Goal: Task Accomplishment & Management: Complete application form

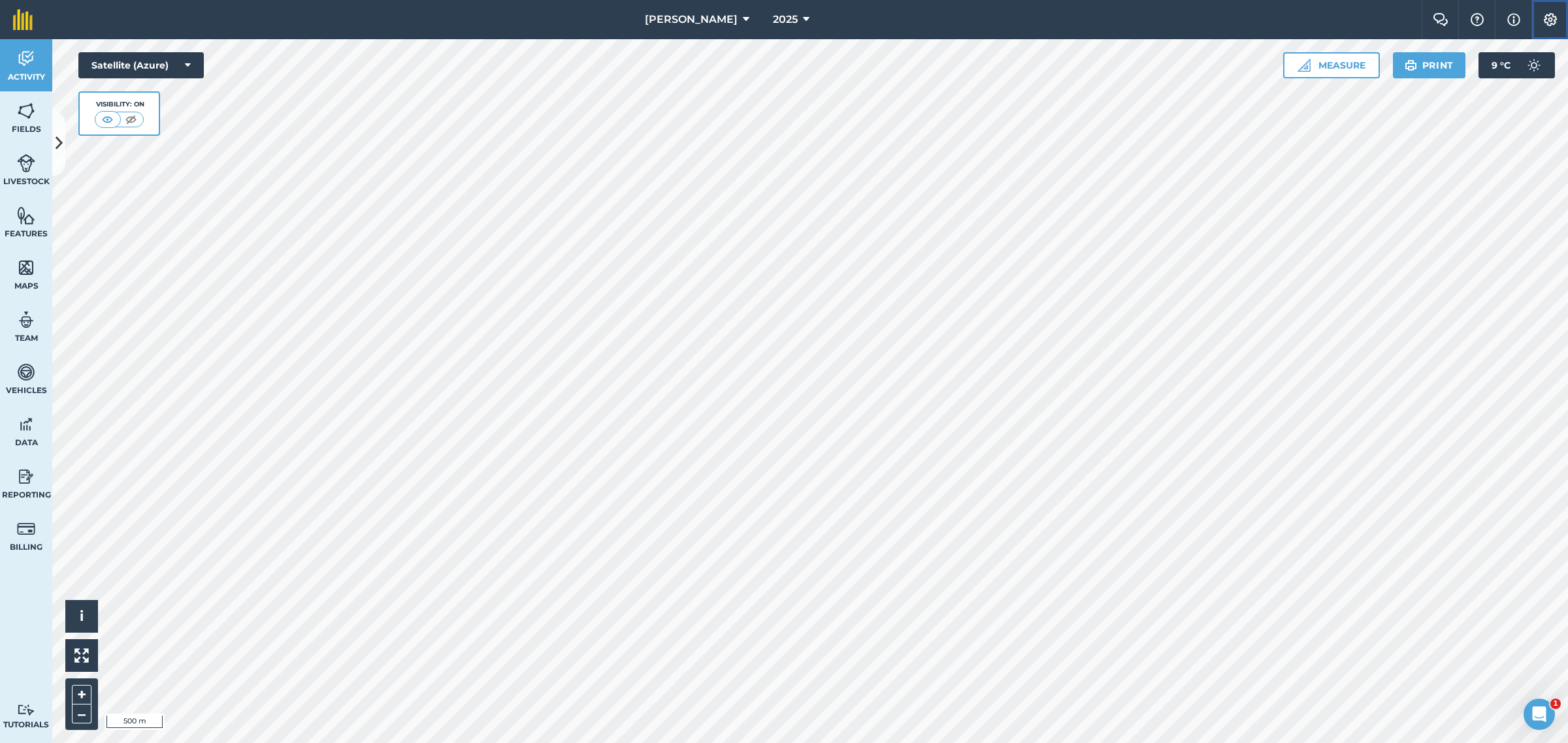
drag, startPoint x: 1548, startPoint y: 16, endPoint x: 1538, endPoint y: 23, distance: 12.2
click at [1547, 16] on img at bounding box center [1550, 19] width 16 height 13
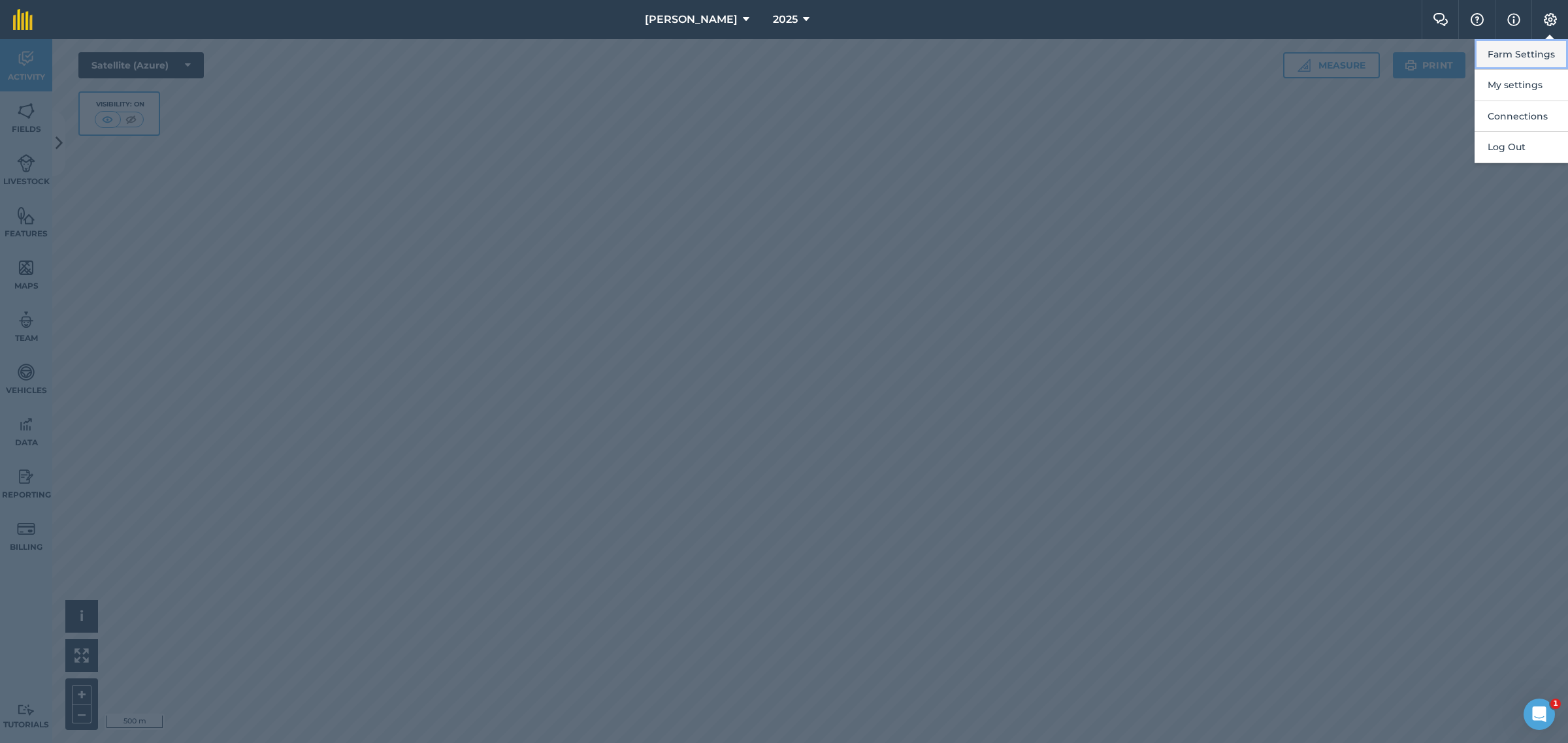
click at [1521, 56] on button "Farm Settings" at bounding box center [1521, 54] width 93 height 30
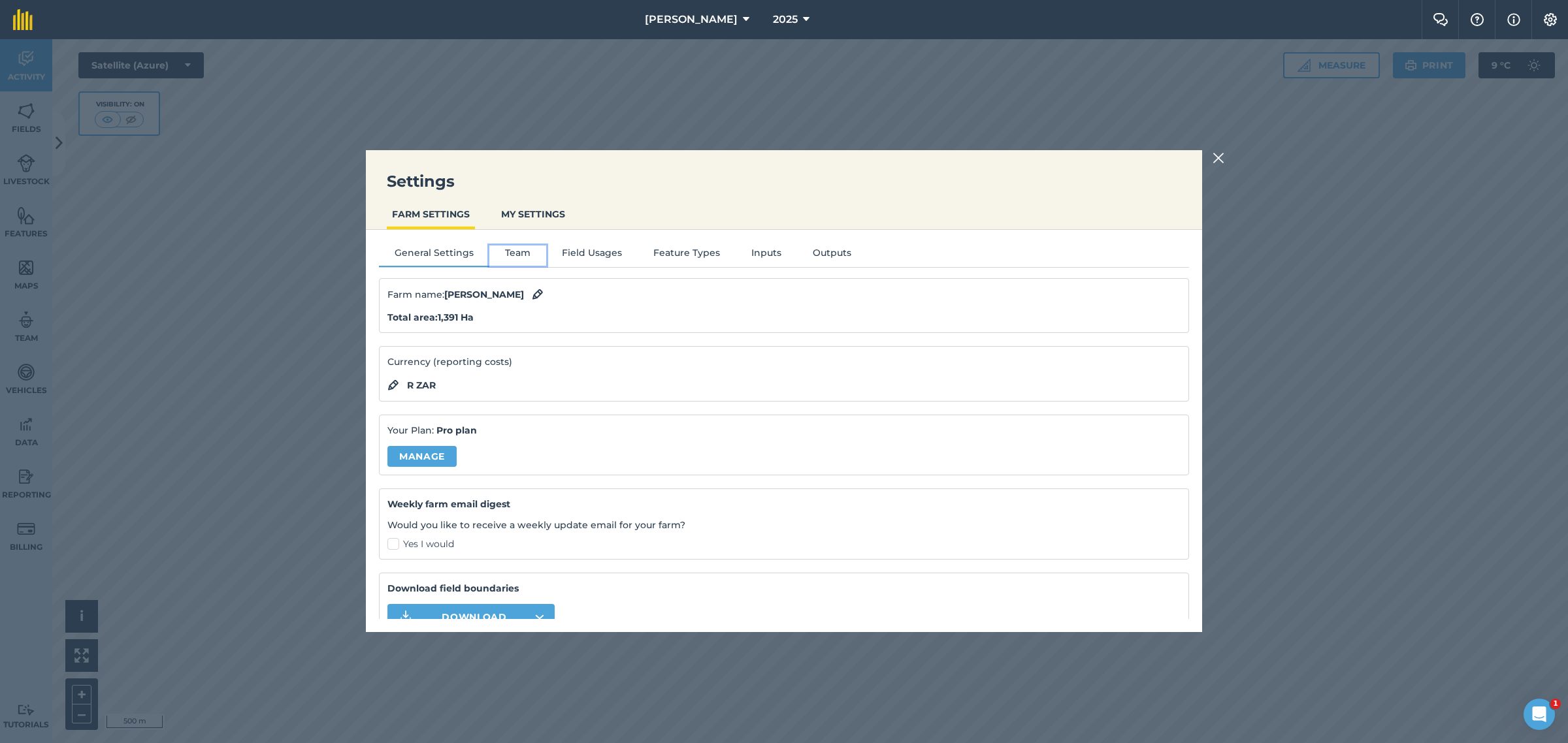
click at [524, 248] on button "Team" at bounding box center [517, 255] width 57 height 20
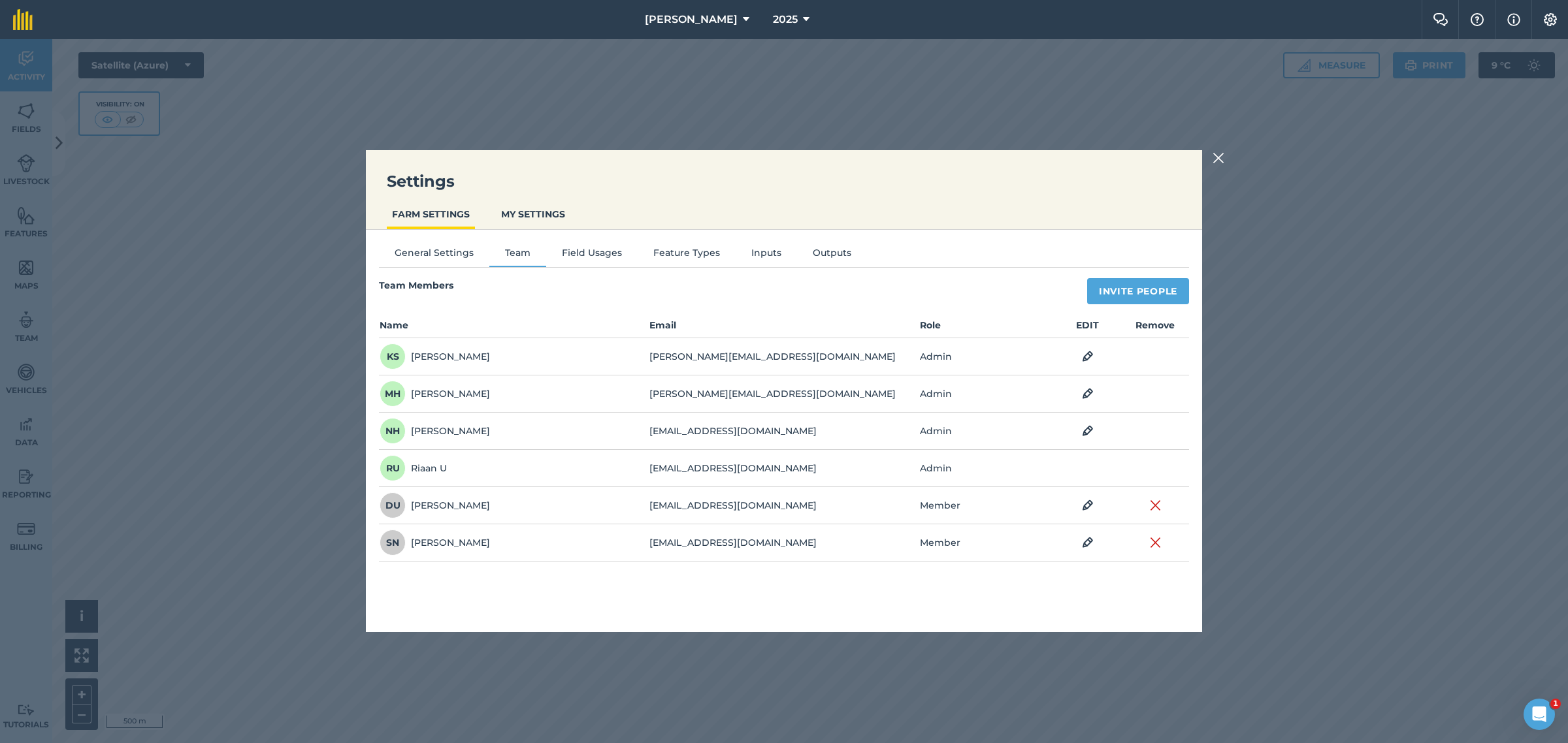
click at [1217, 157] on img at bounding box center [1218, 158] width 12 height 16
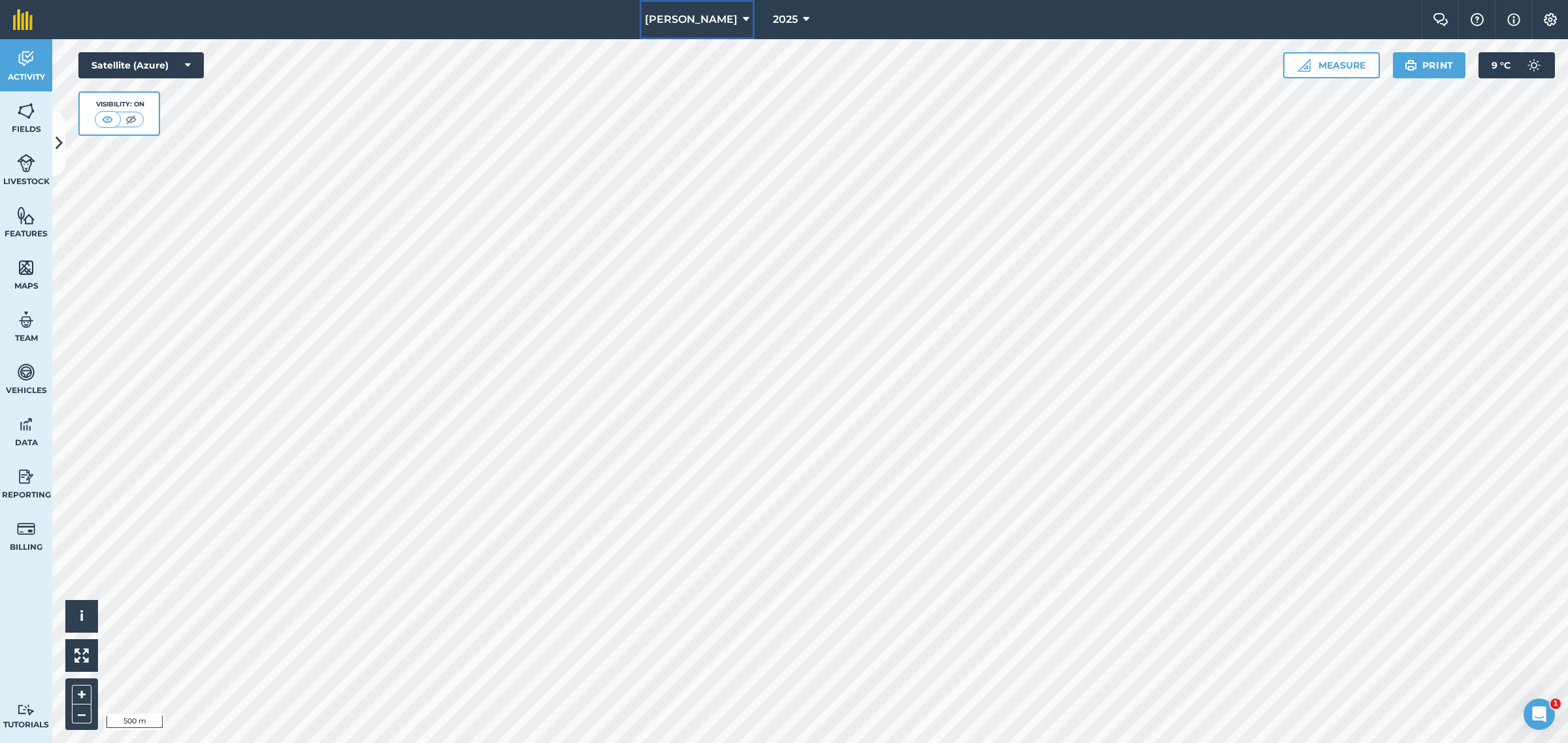
click at [742, 18] on icon at bounding box center [746, 20] width 6 height 16
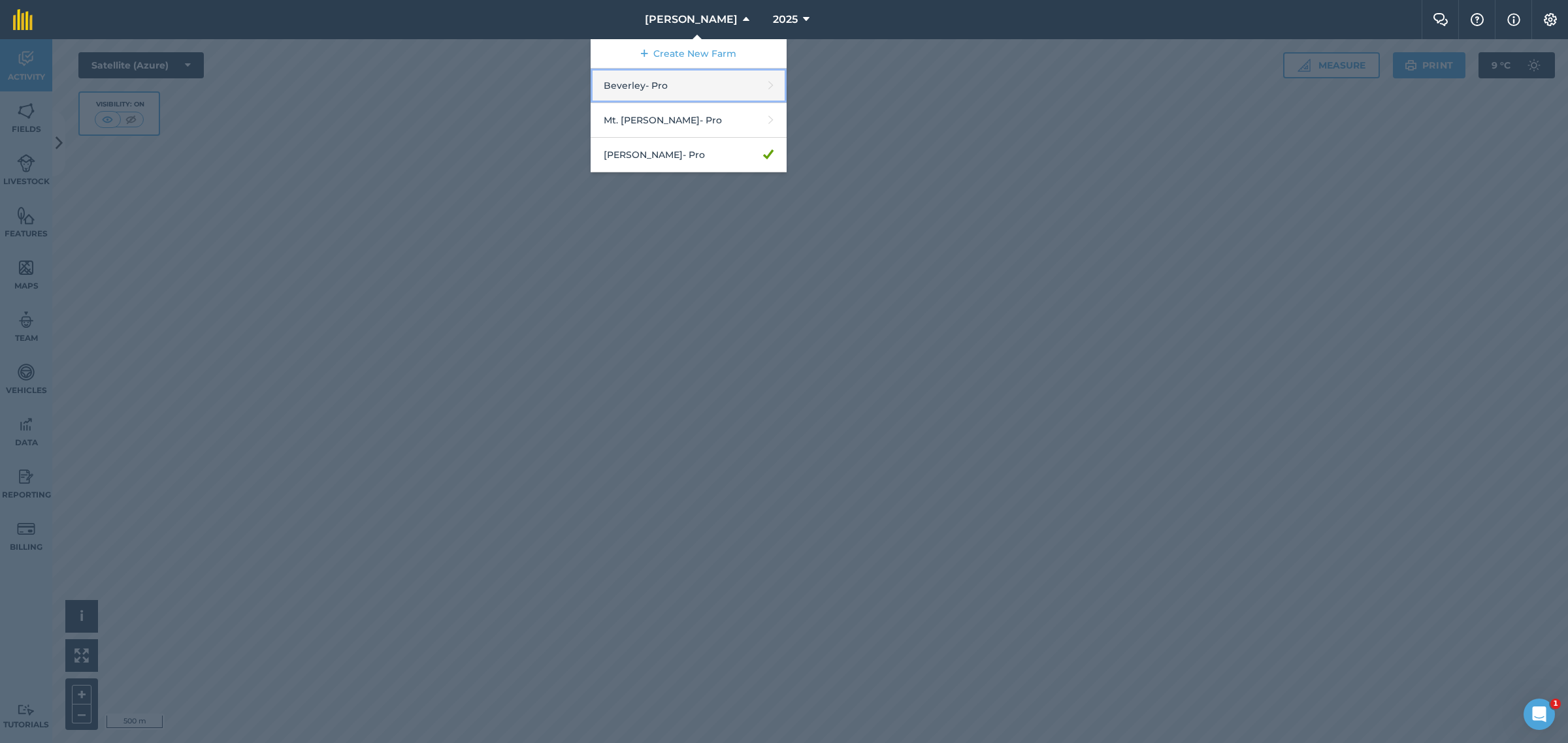
click at [683, 87] on link "Beverley - Pro" at bounding box center [688, 85] width 196 height 34
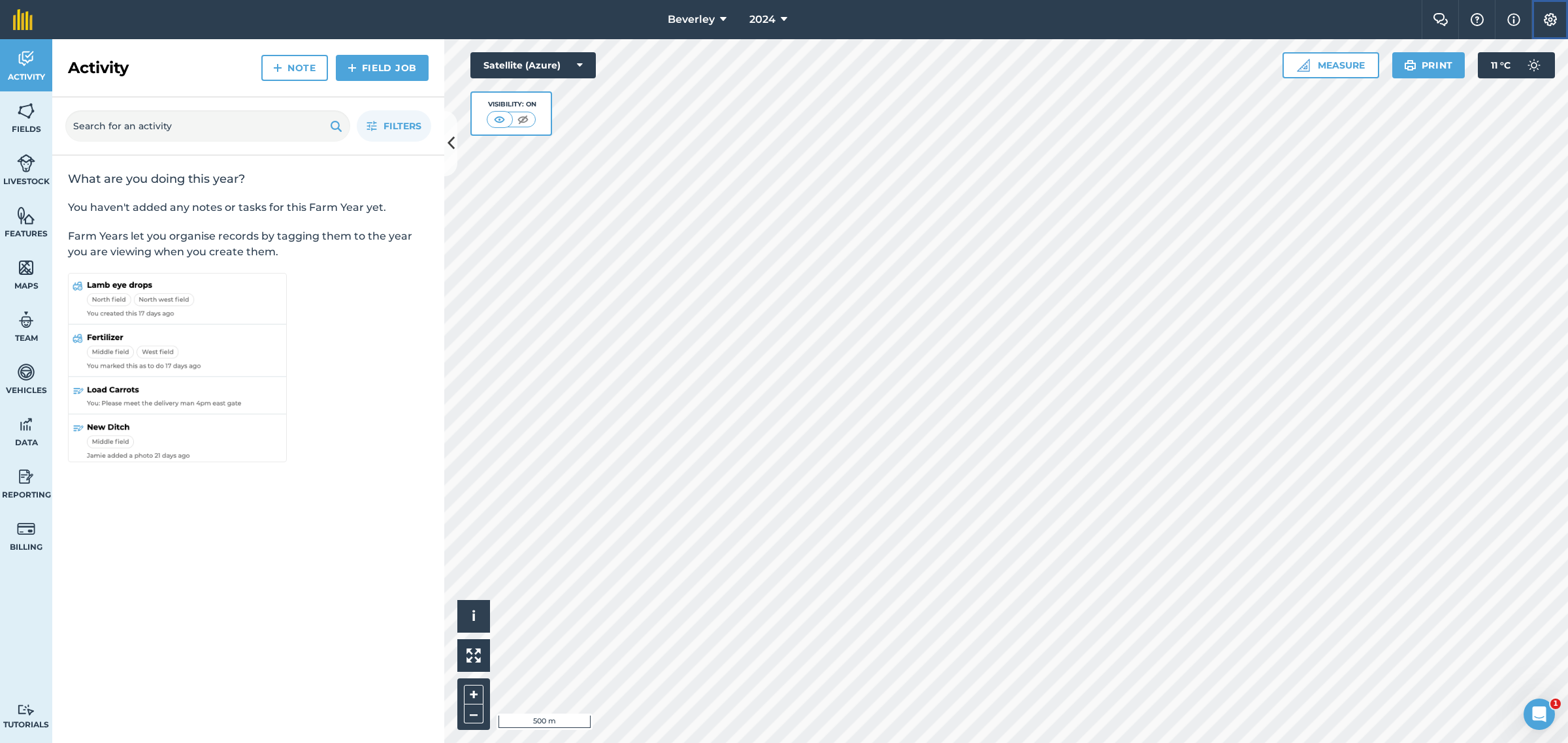
click at [1550, 16] on img at bounding box center [1550, 19] width 16 height 13
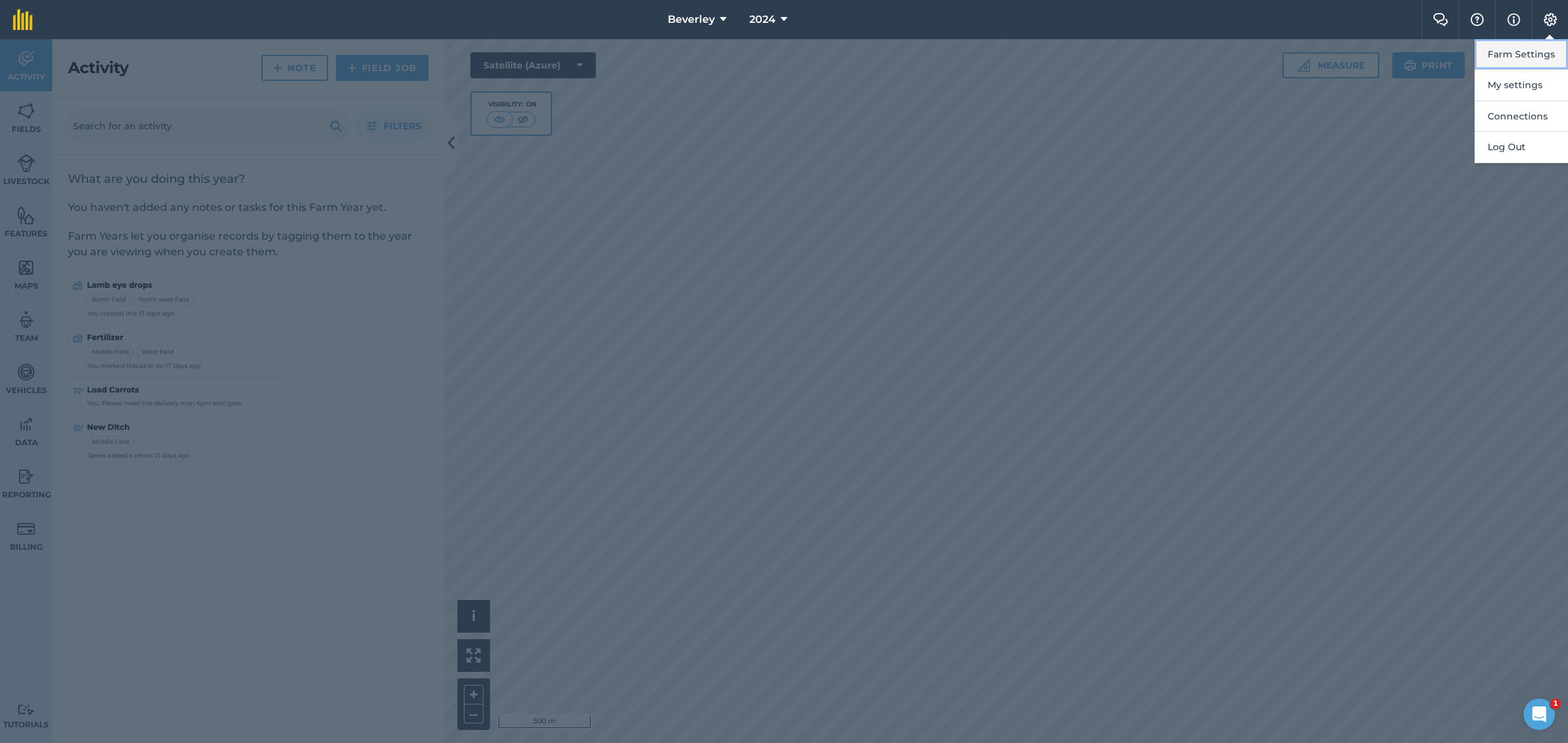
click at [1522, 57] on button "Farm Settings" at bounding box center [1521, 54] width 93 height 30
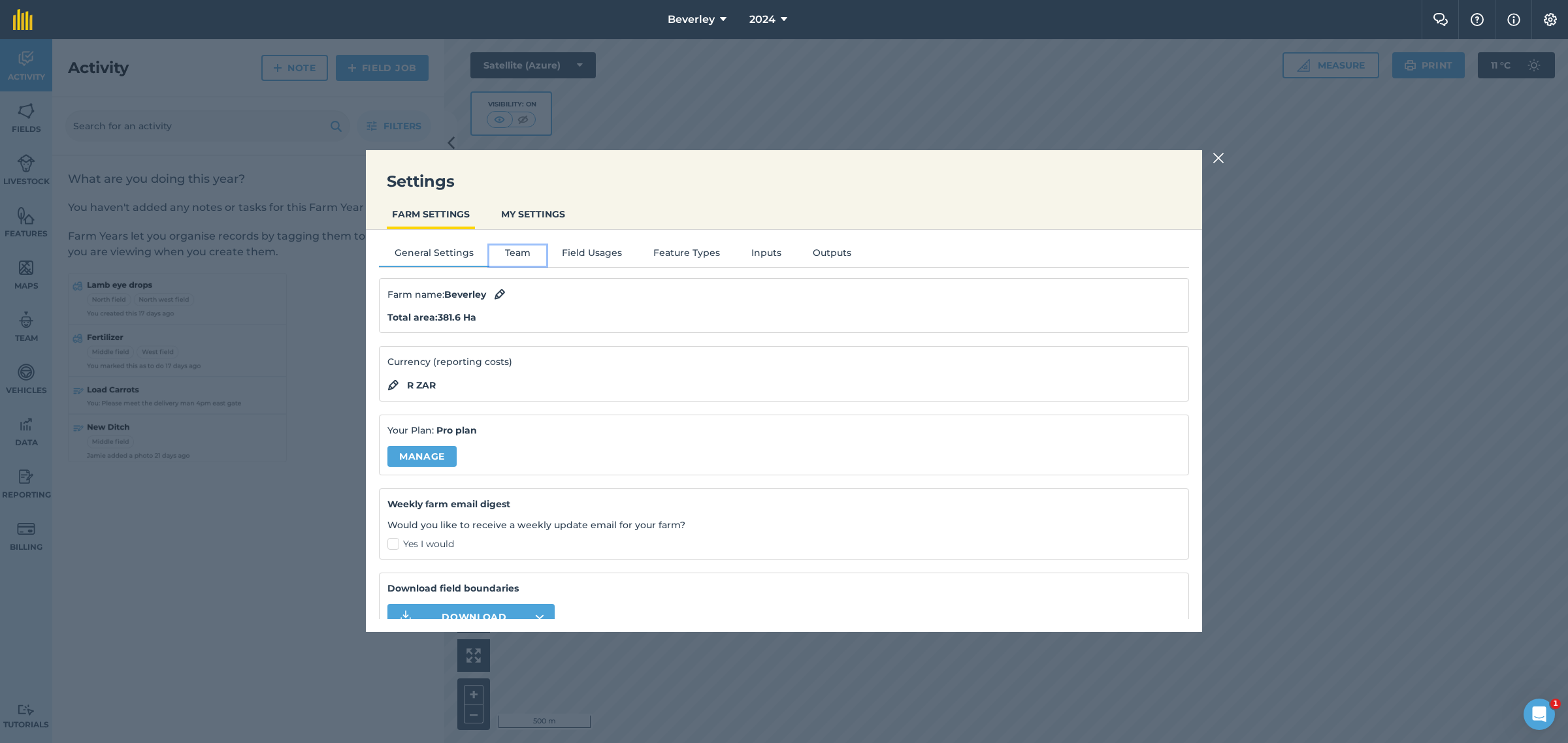
click at [517, 251] on button "Team" at bounding box center [517, 255] width 57 height 20
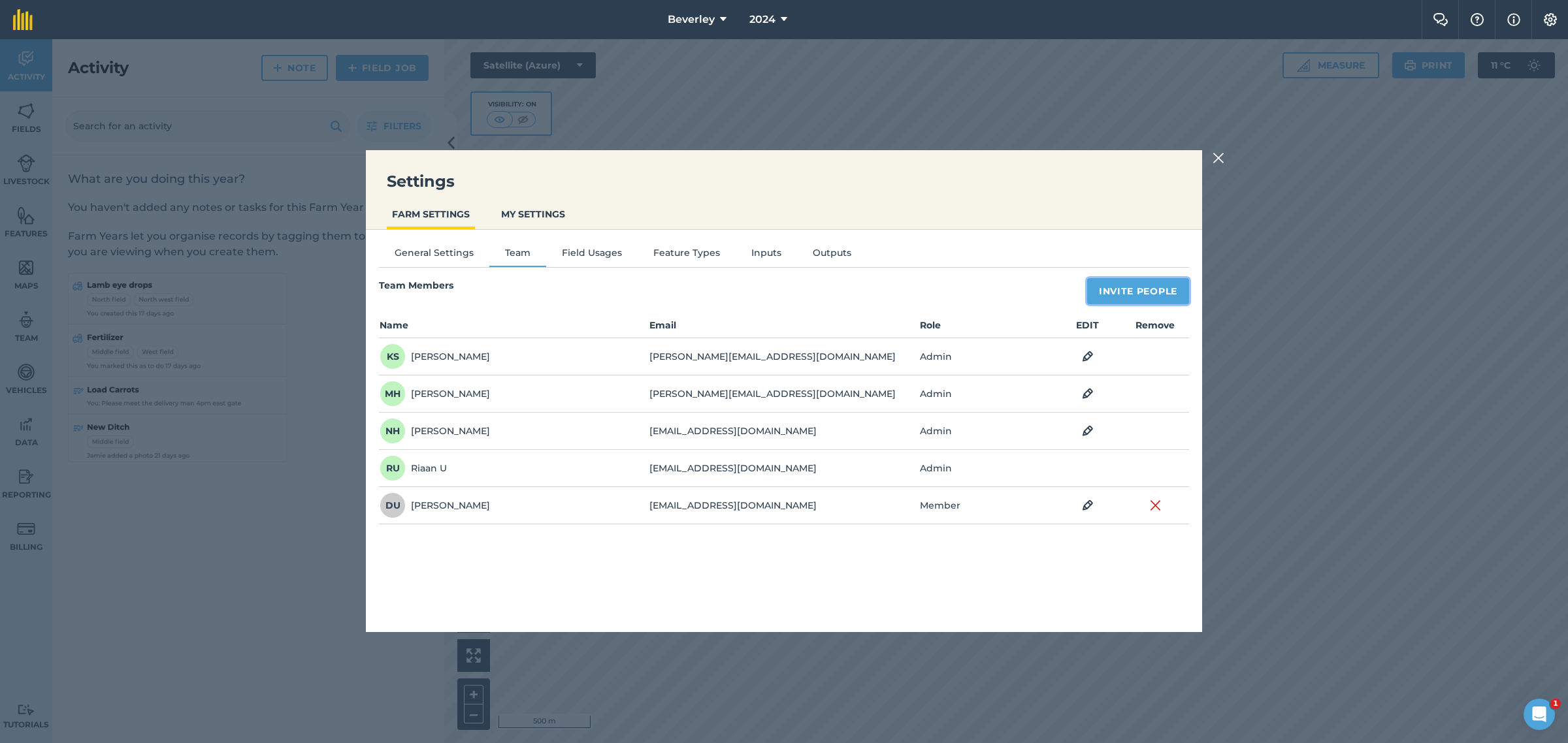
click at [1137, 286] on button "Invite People" at bounding box center [1138, 291] width 102 height 26
select select "MEMBER"
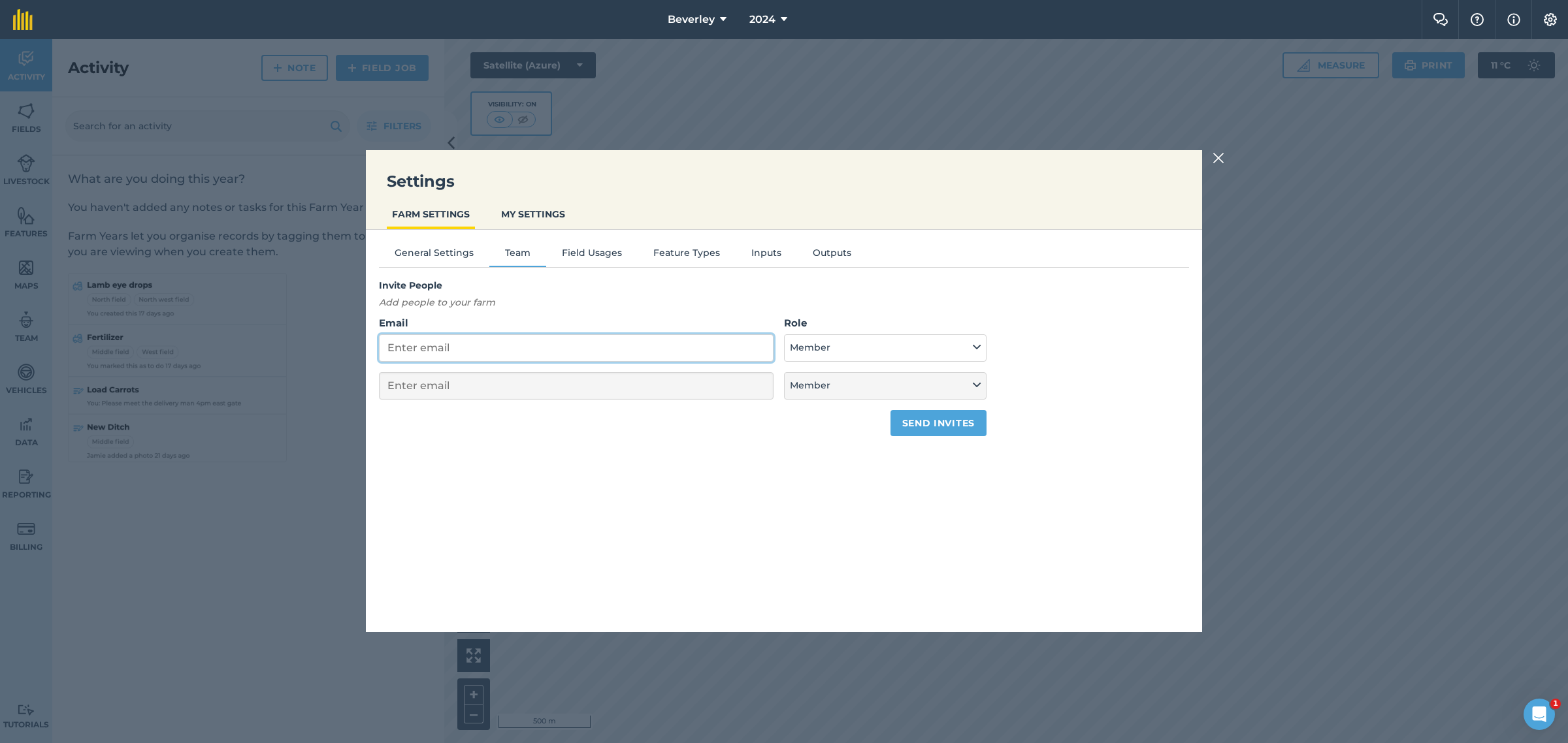
click at [461, 347] on input "Email" at bounding box center [576, 348] width 394 height 27
type input "s"
select select "MEMBER"
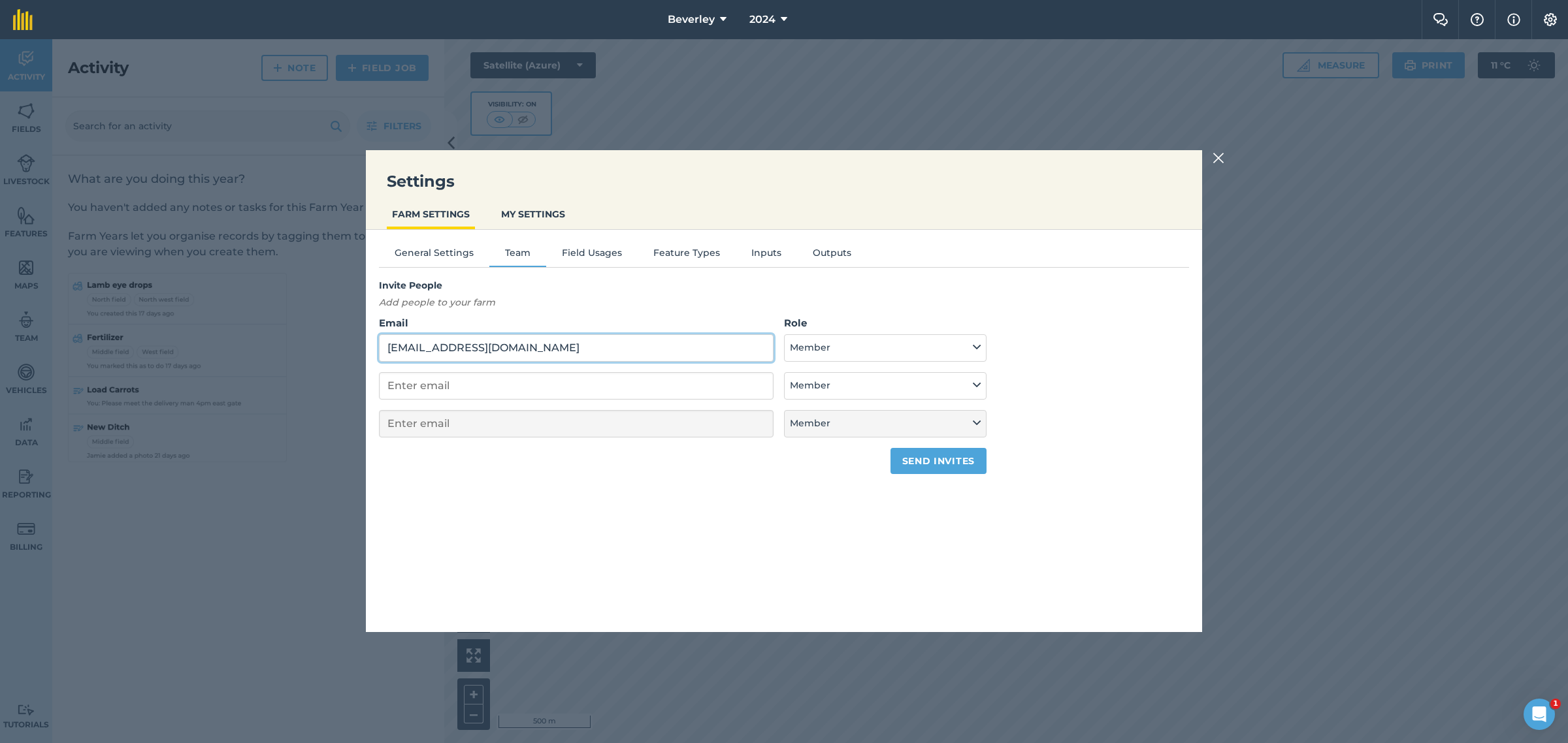
click at [527, 345] on input "[EMAIL_ADDRESS][DOMAIN_NAME]" at bounding box center [576, 348] width 394 height 27
type input "[EMAIL_ADDRESS][DOMAIN_NAME]"
click at [946, 459] on button "Send invites" at bounding box center [938, 460] width 96 height 26
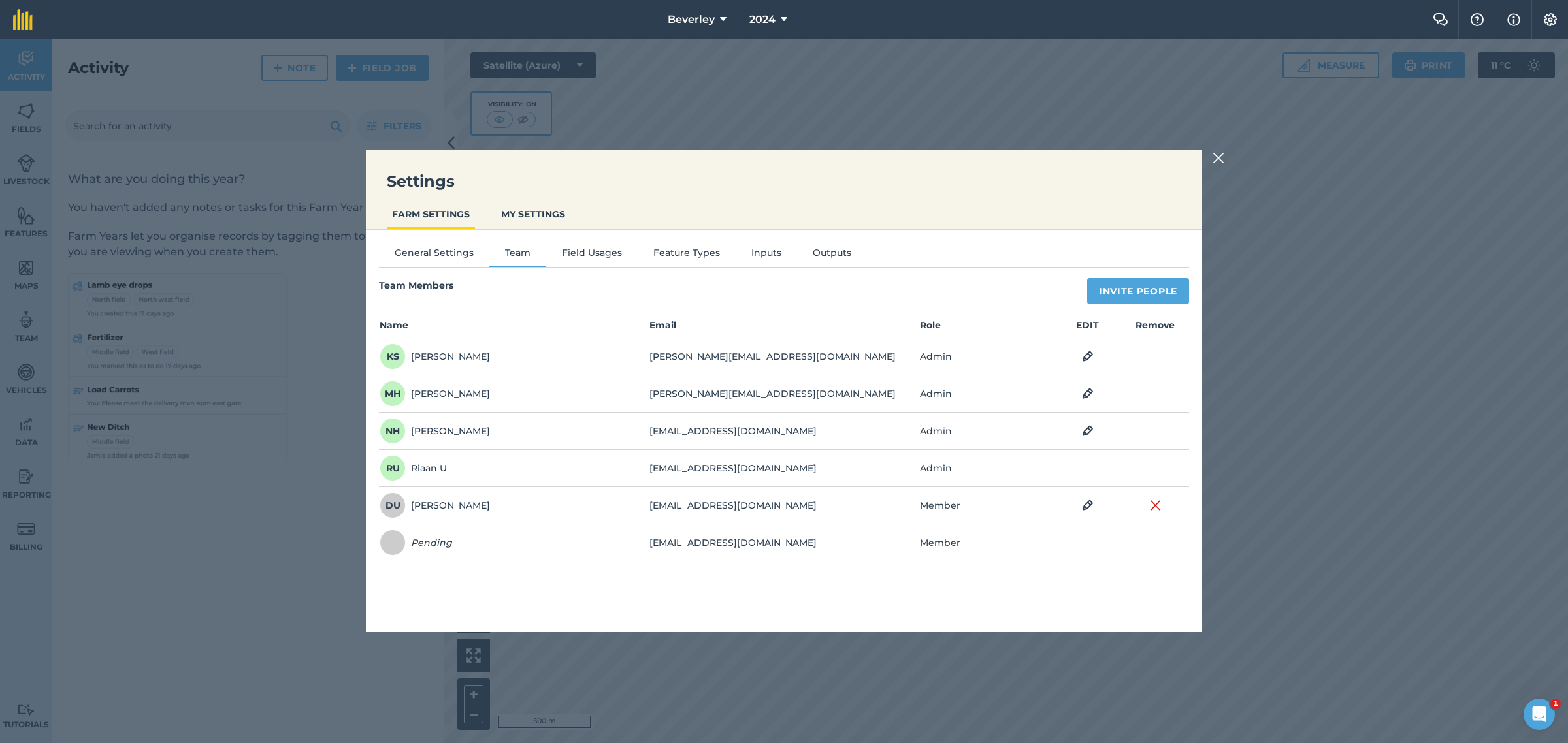
click at [1220, 156] on img at bounding box center [1218, 158] width 12 height 16
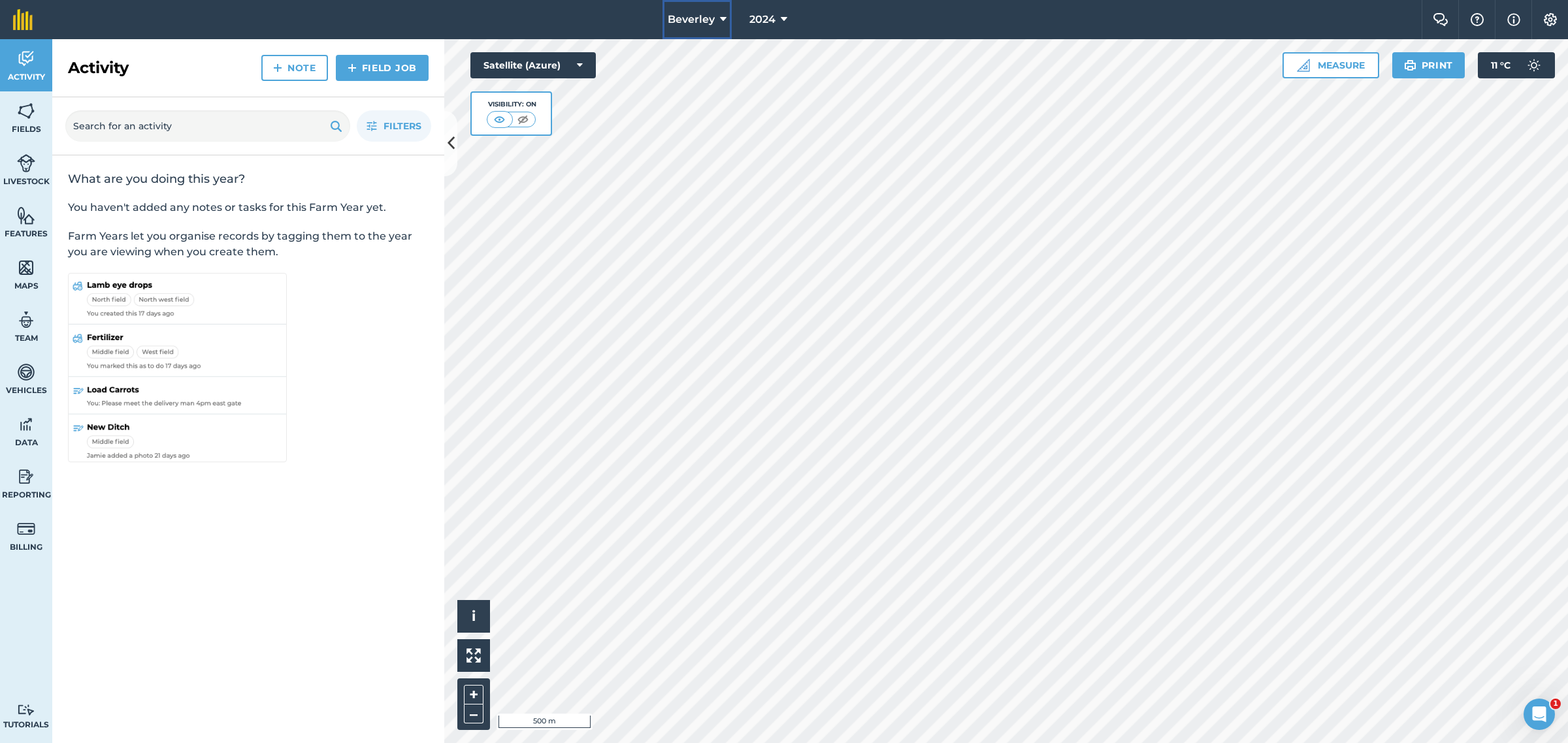
click at [723, 13] on icon at bounding box center [723, 20] width 6 height 16
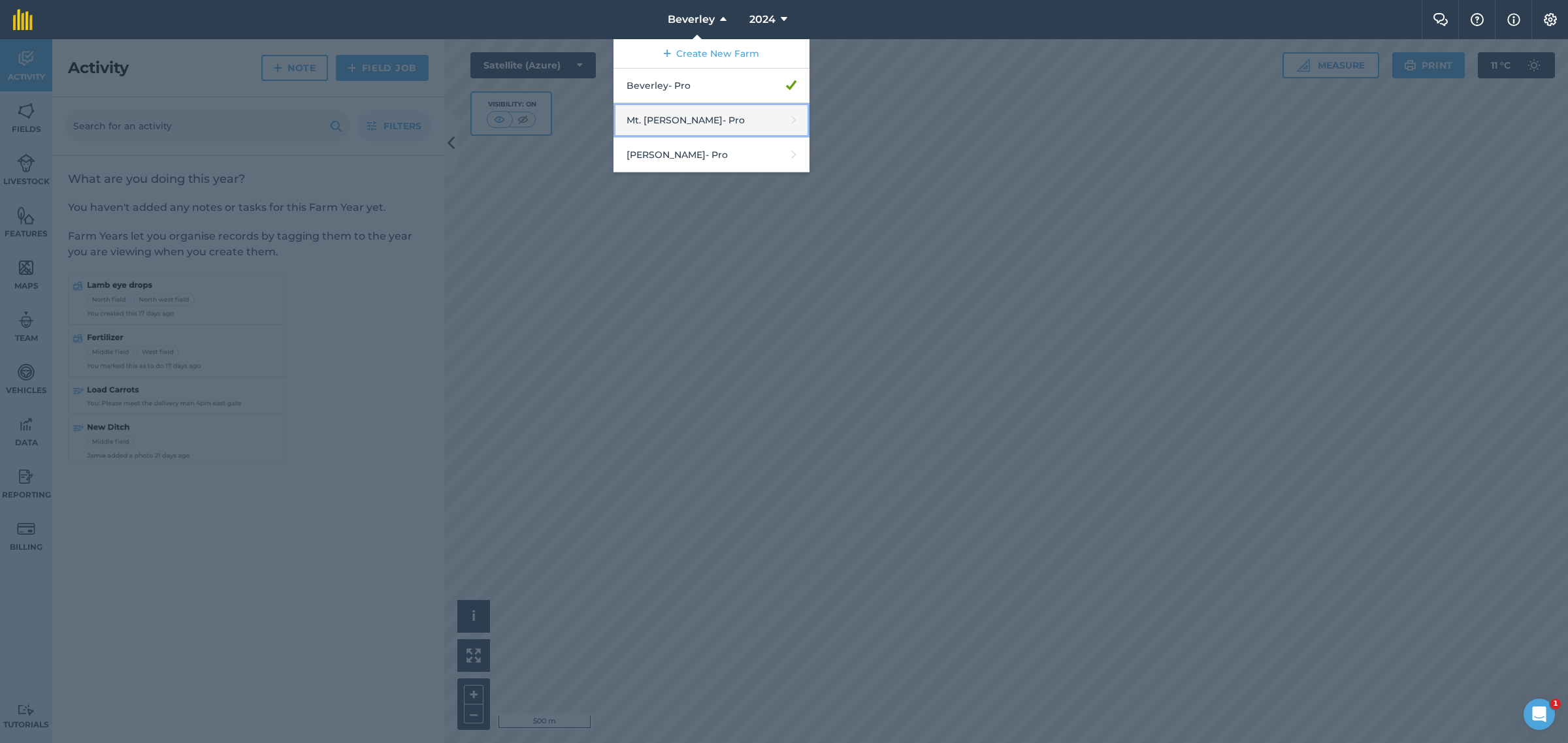
click at [695, 121] on link "Mt. [PERSON_NAME] - Pro" at bounding box center [711, 120] width 196 height 34
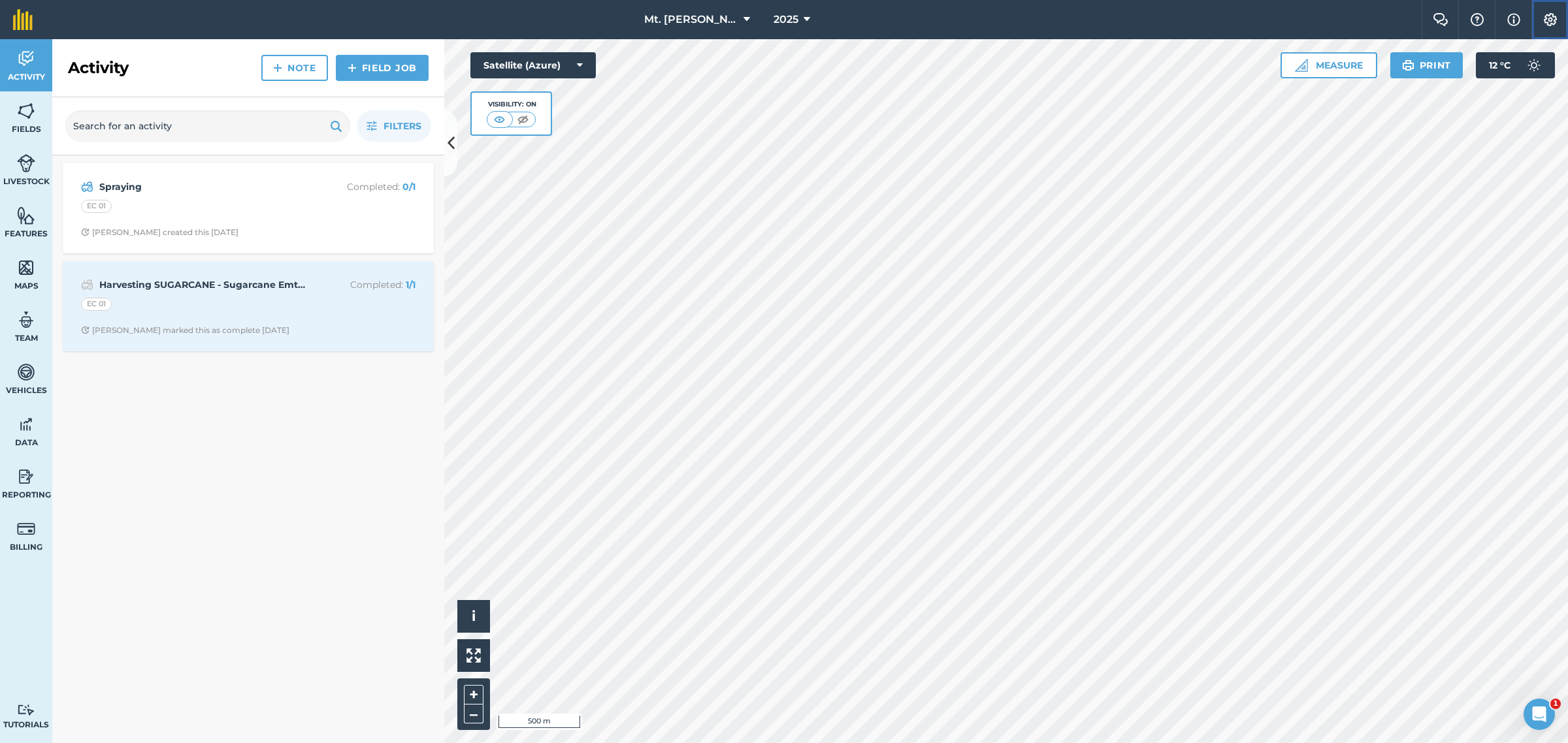
click at [1546, 18] on img at bounding box center [1550, 19] width 16 height 13
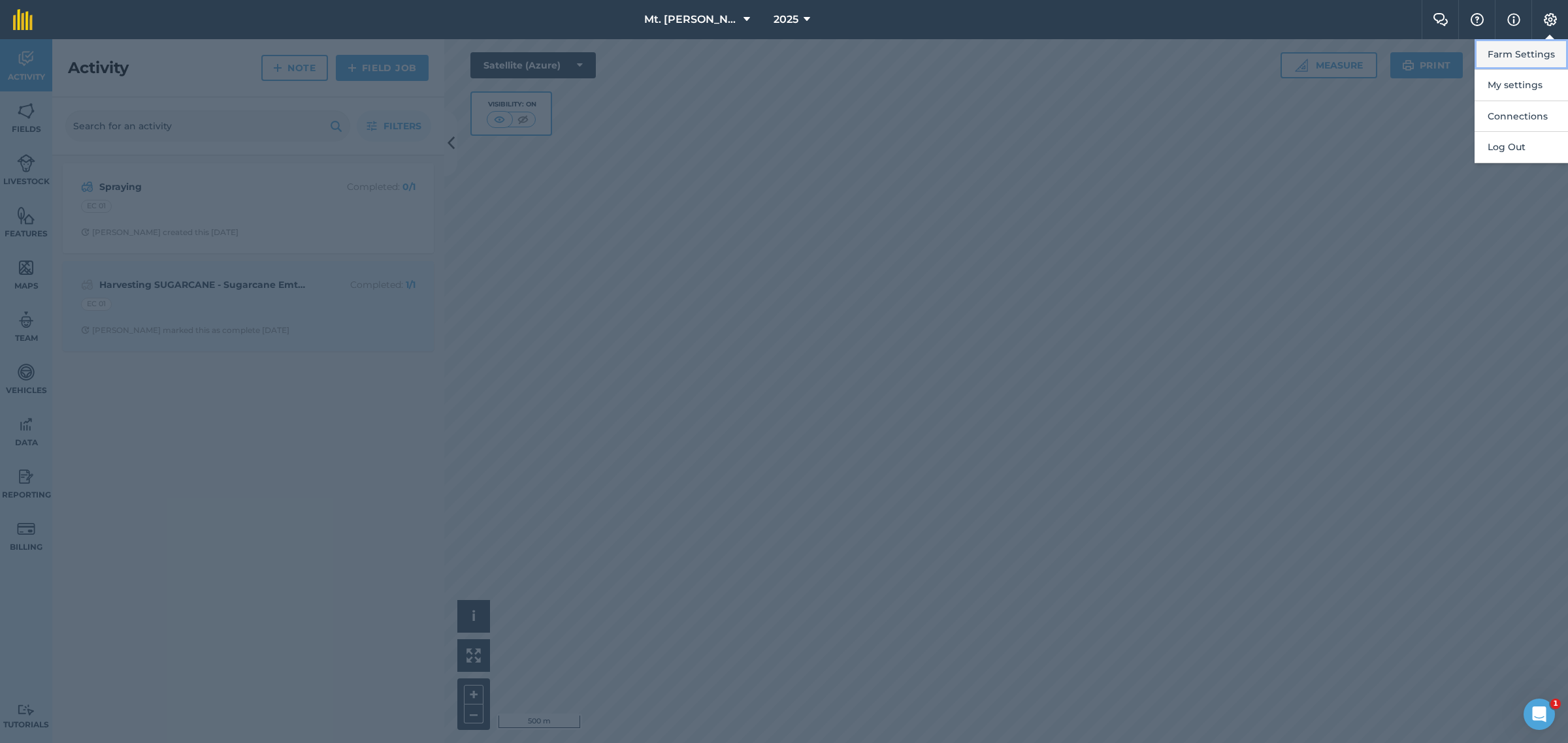
click at [1526, 57] on button "Farm Settings" at bounding box center [1521, 54] width 93 height 30
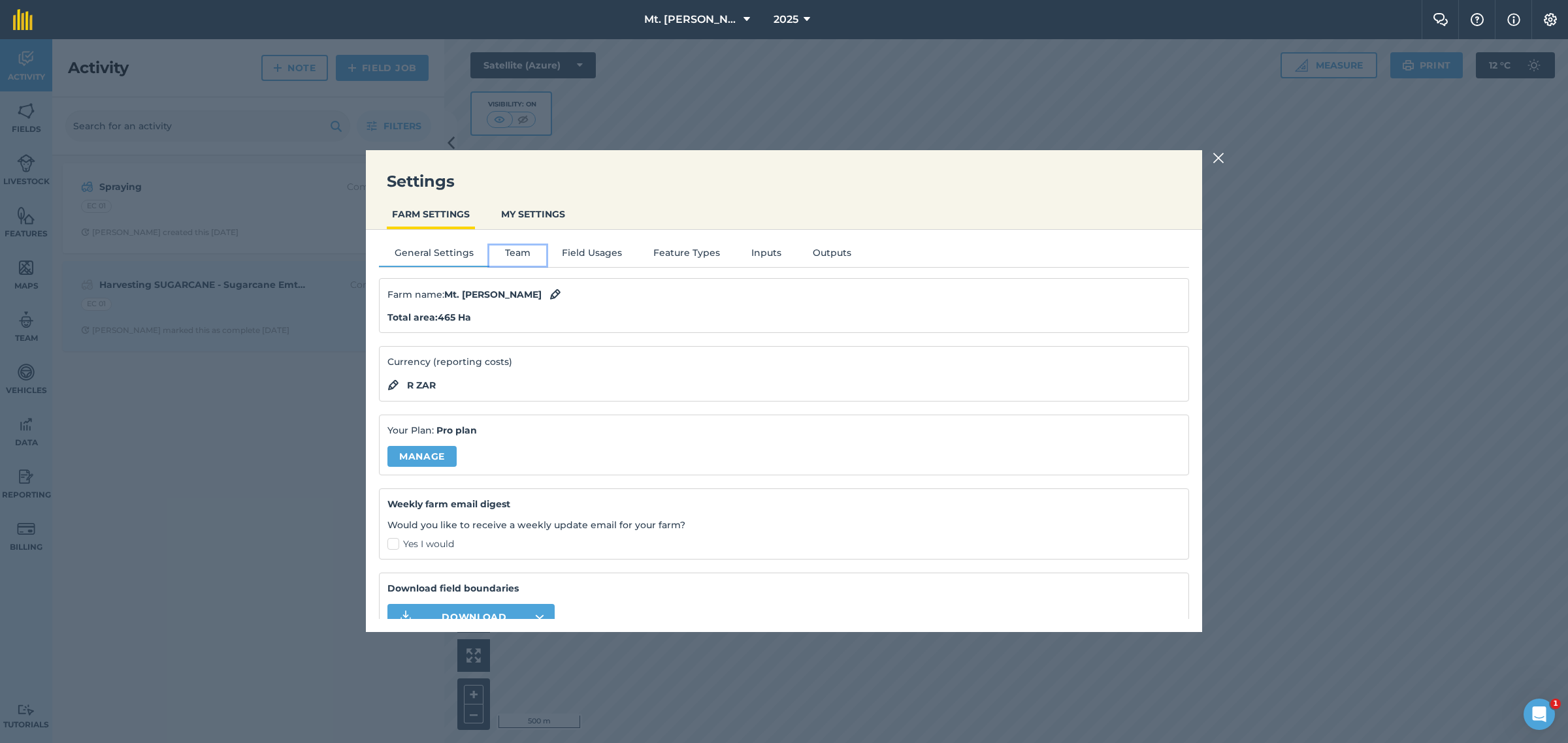
click at [523, 256] on button "Team" at bounding box center [517, 255] width 57 height 20
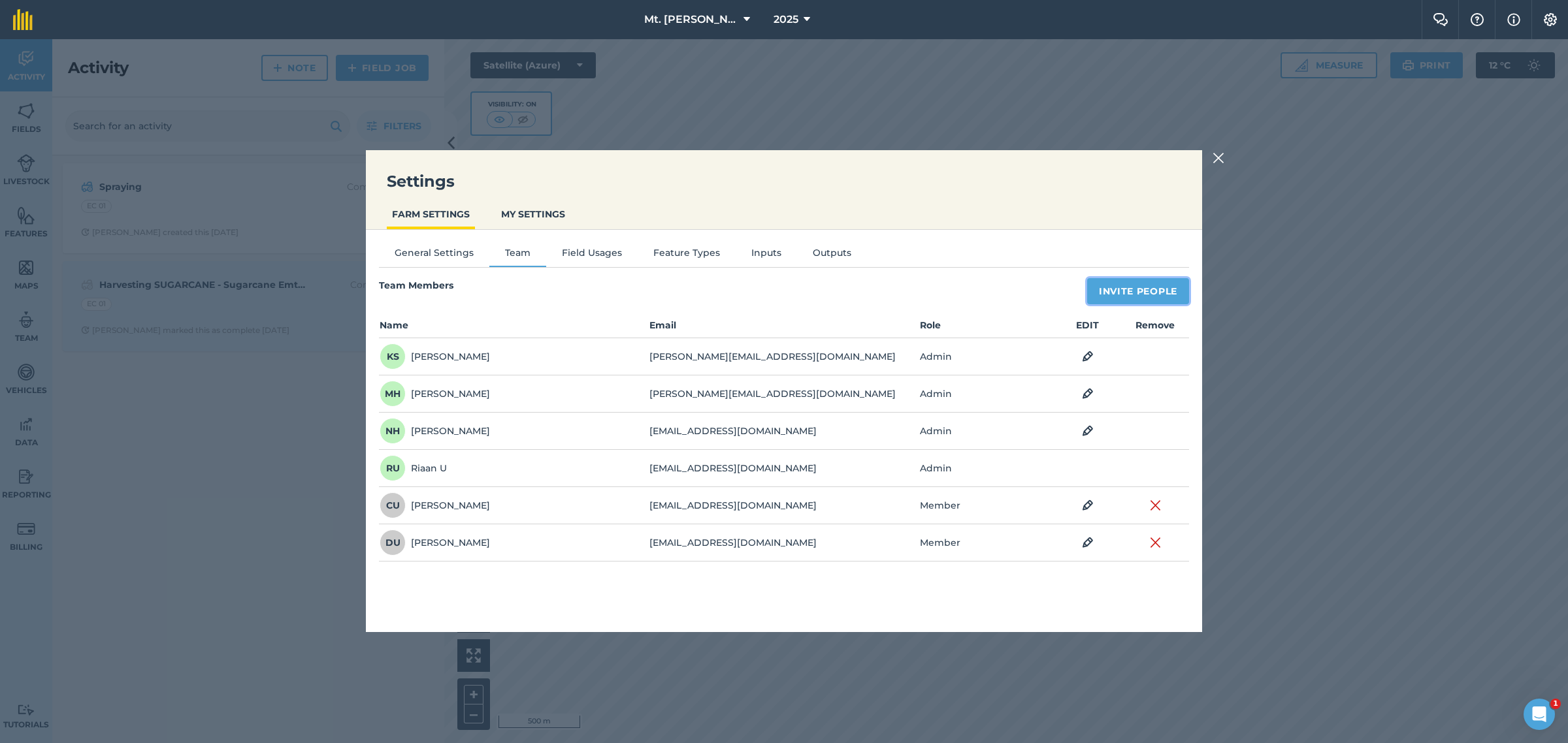
click at [1154, 286] on button "Invite People" at bounding box center [1138, 291] width 102 height 26
select select "MEMBER"
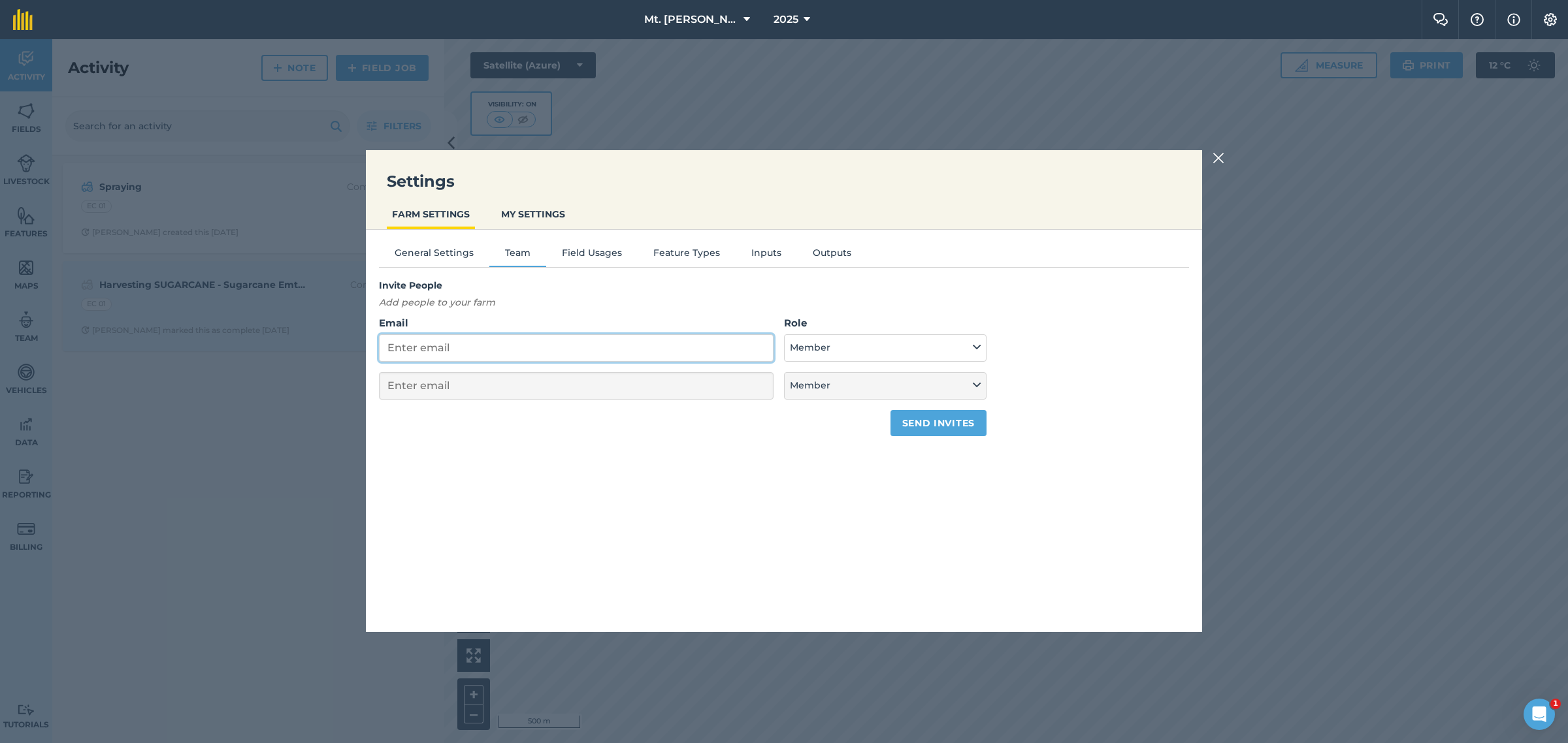
click at [504, 337] on input "Email" at bounding box center [576, 348] width 394 height 27
click at [515, 351] on input "Email" at bounding box center [576, 348] width 394 height 27
type input "s"
select select "MEMBER"
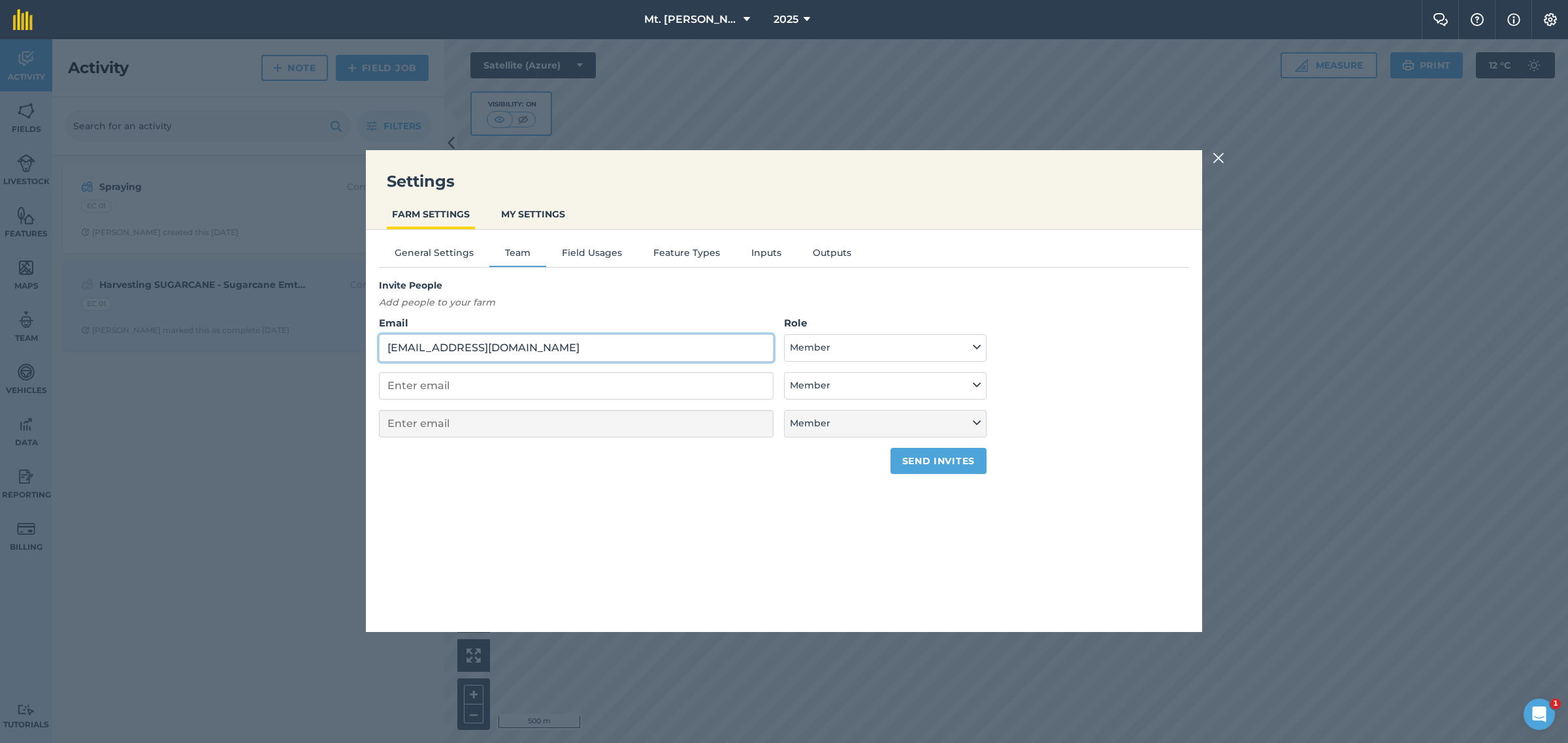
type input "[EMAIL_ADDRESS][DOMAIN_NAME]"
click at [936, 457] on button "Send invites" at bounding box center [938, 460] width 96 height 26
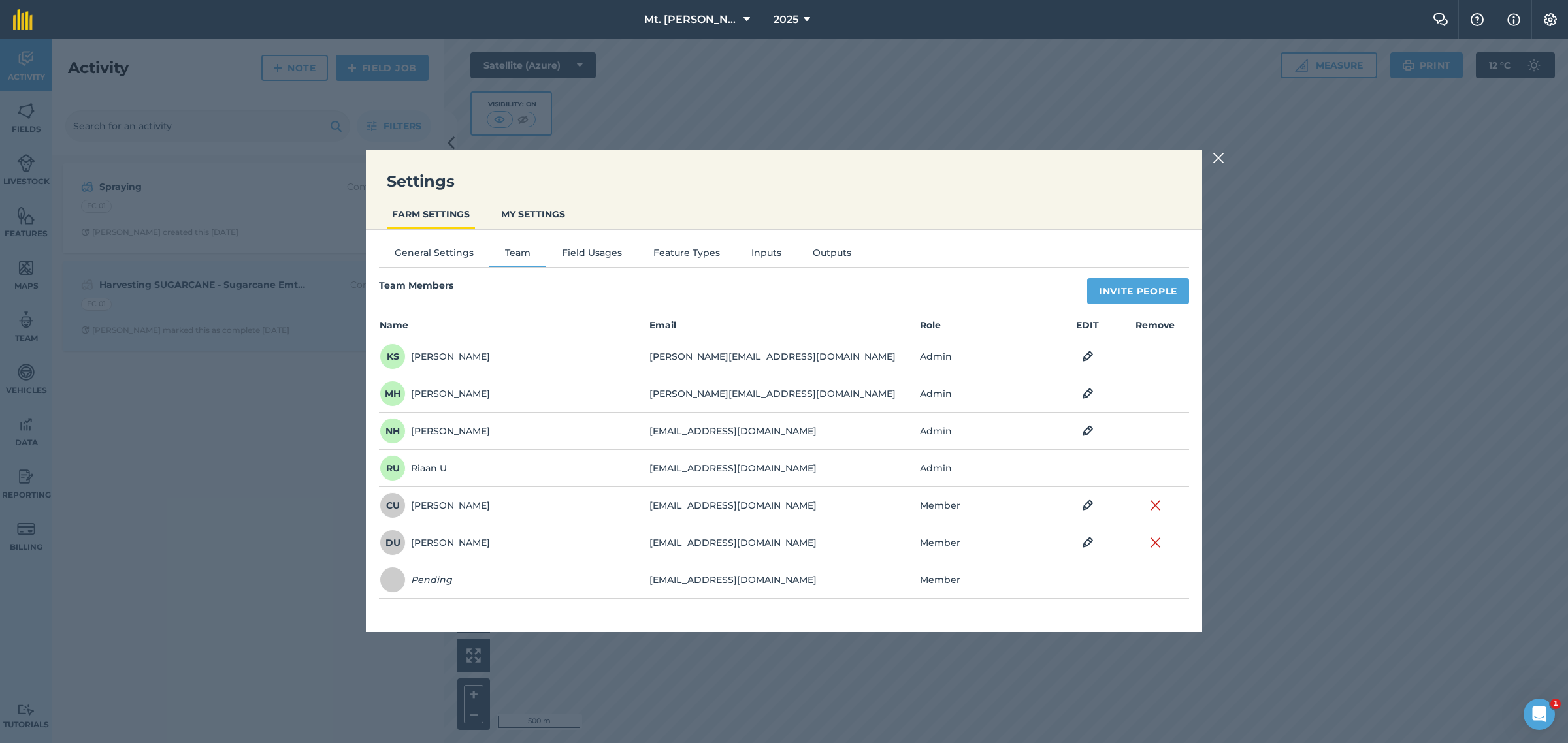
click at [1217, 158] on img at bounding box center [1218, 158] width 12 height 16
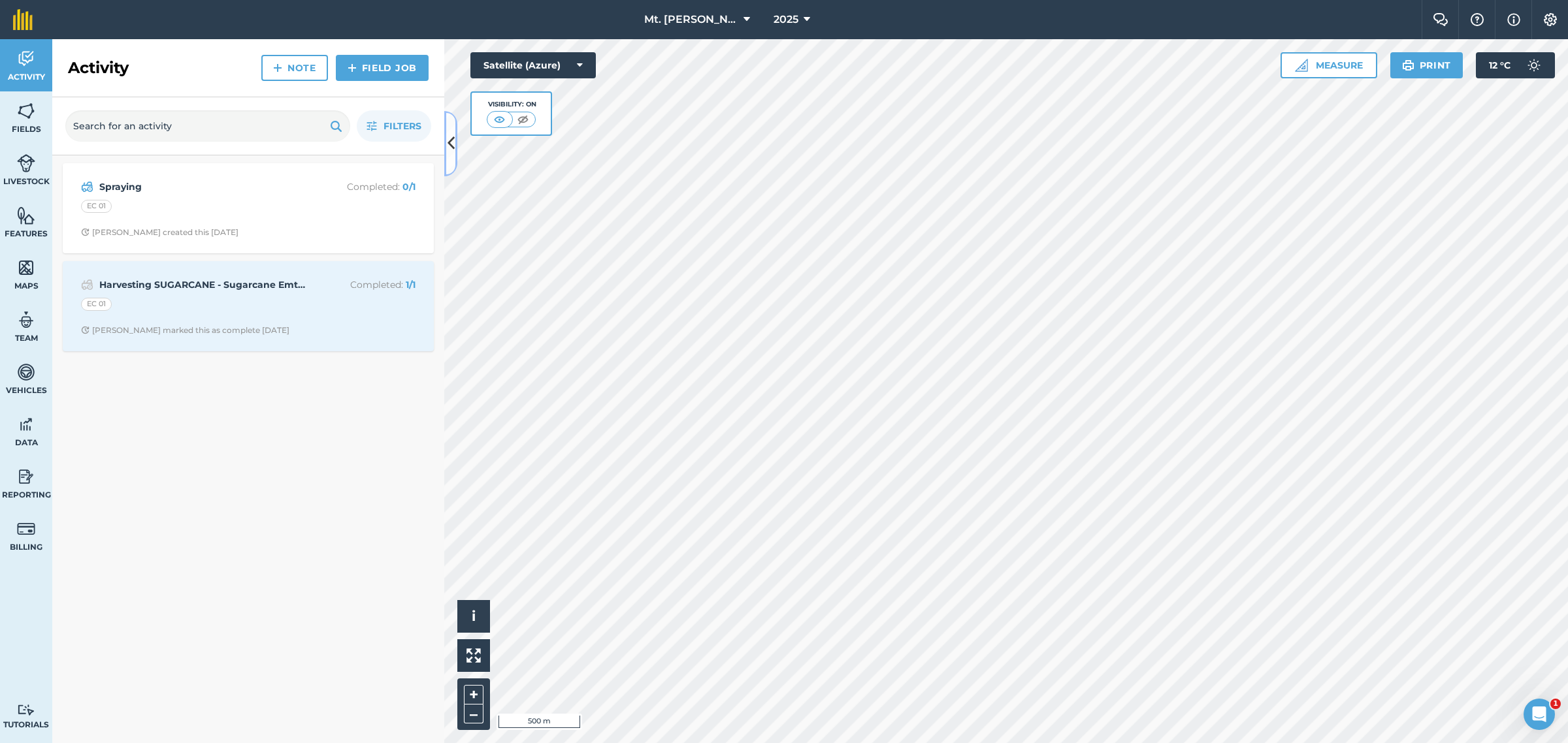
click at [451, 147] on icon at bounding box center [450, 143] width 7 height 23
